Goal: Check status: Check status

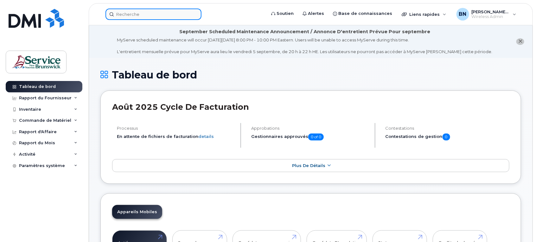
click at [128, 18] on input at bounding box center [153, 14] width 96 height 11
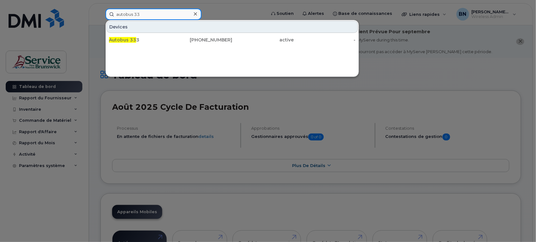
type input "autobus 33"
click at [50, 208] on div at bounding box center [268, 121] width 536 height 242
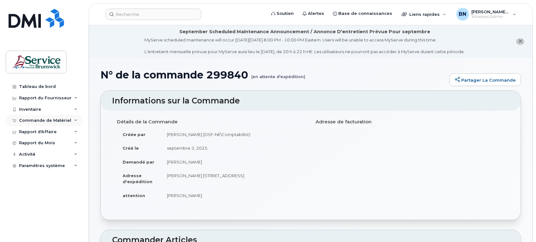
click at [45, 121] on div "Commande de Matériel" at bounding box center [45, 120] width 52 height 5
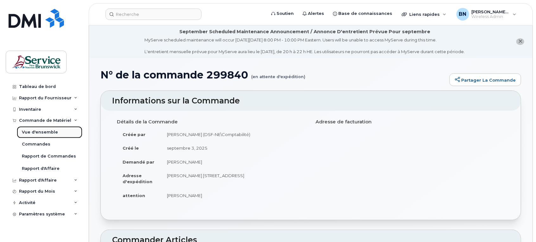
click at [40, 133] on div "Vue d'ensemble" at bounding box center [40, 133] width 36 height 6
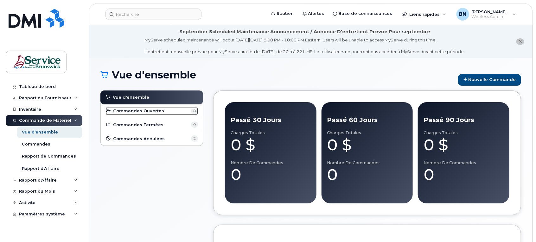
click at [139, 112] on span "Commandes Ouvertes" at bounding box center [138, 111] width 51 height 6
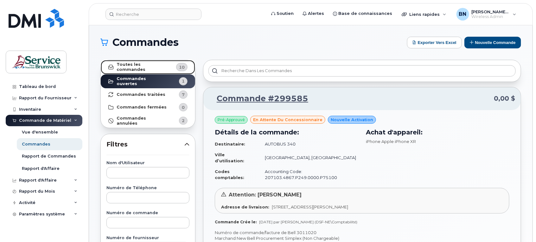
click at [131, 67] on strong "Toutes les commandes" at bounding box center [142, 67] width 50 height 10
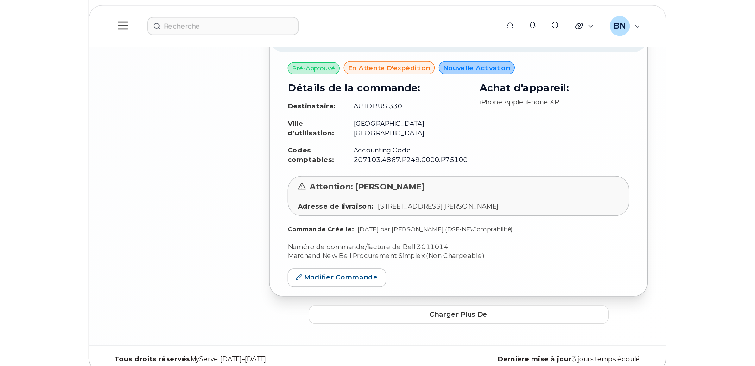
scroll to position [1090, 0]
